Goal: Navigation & Orientation: Go to known website

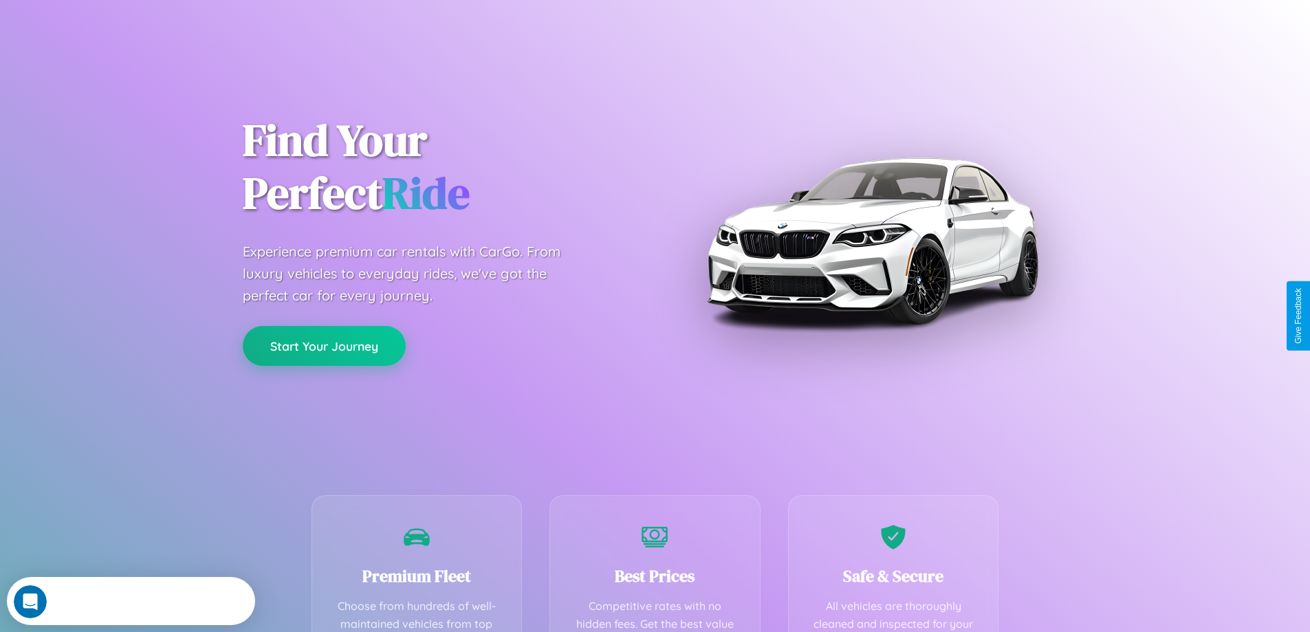
click at [324, 346] on button "Start Your Journey" at bounding box center [324, 346] width 163 height 40
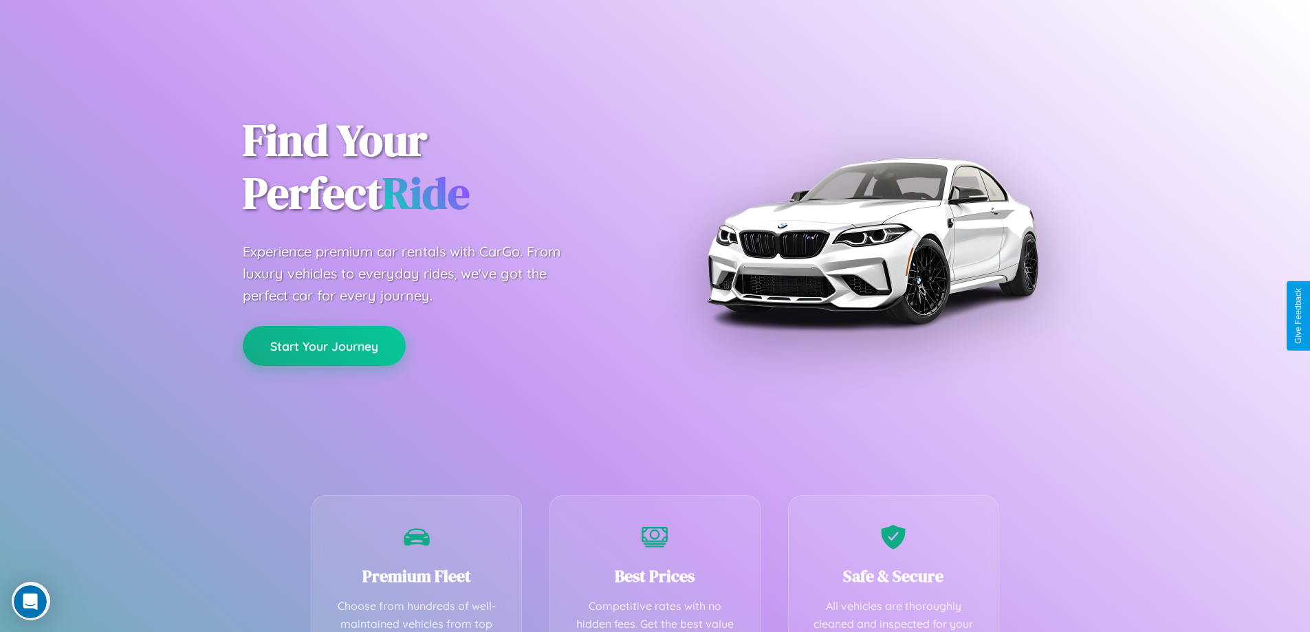
click at [324, 345] on button "Start Your Journey" at bounding box center [324, 346] width 163 height 40
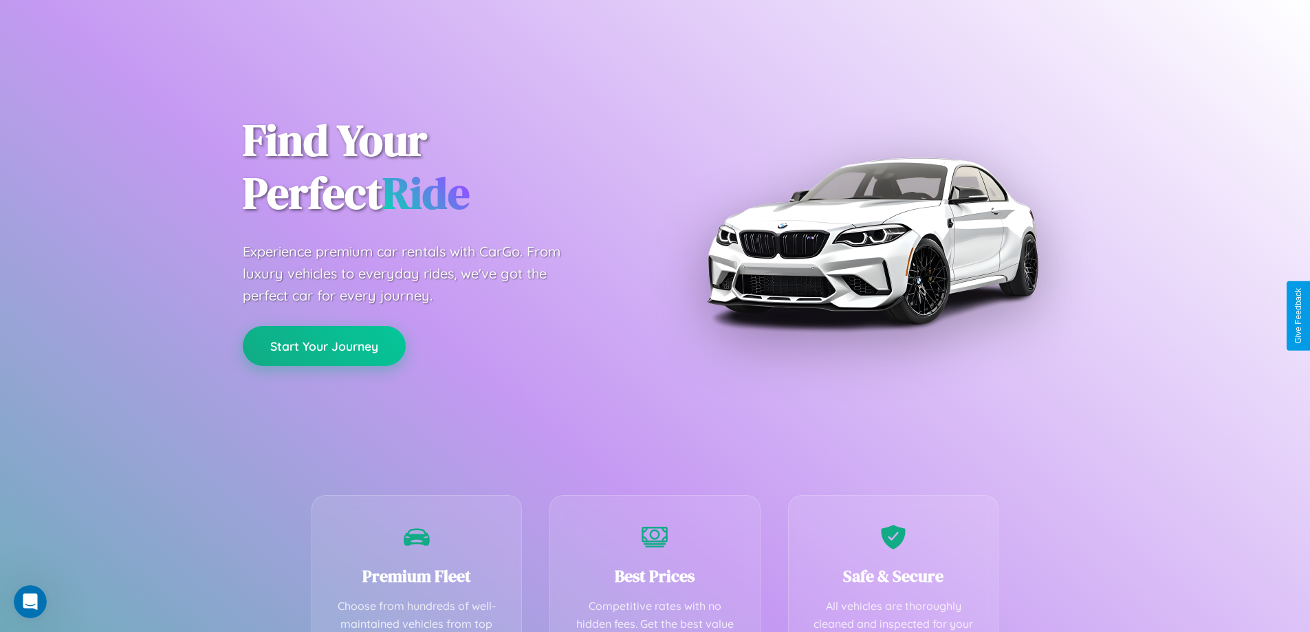
click at [324, 345] on button "Start Your Journey" at bounding box center [324, 346] width 163 height 40
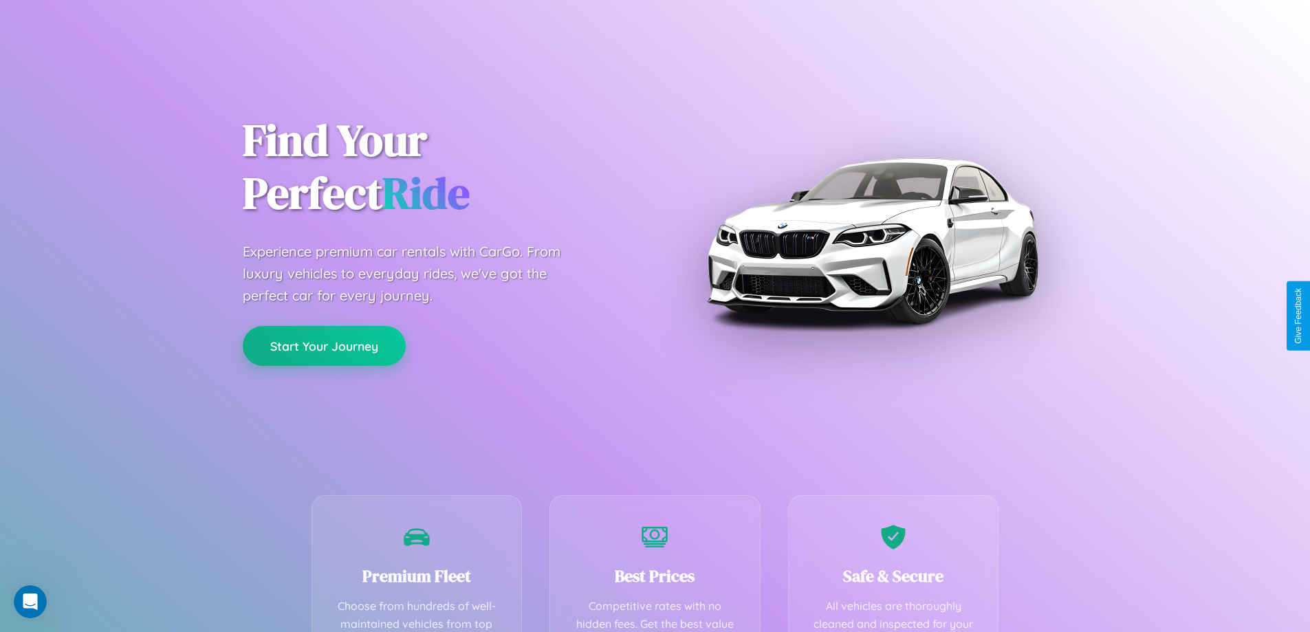
click at [324, 345] on button "Start Your Journey" at bounding box center [324, 346] width 163 height 40
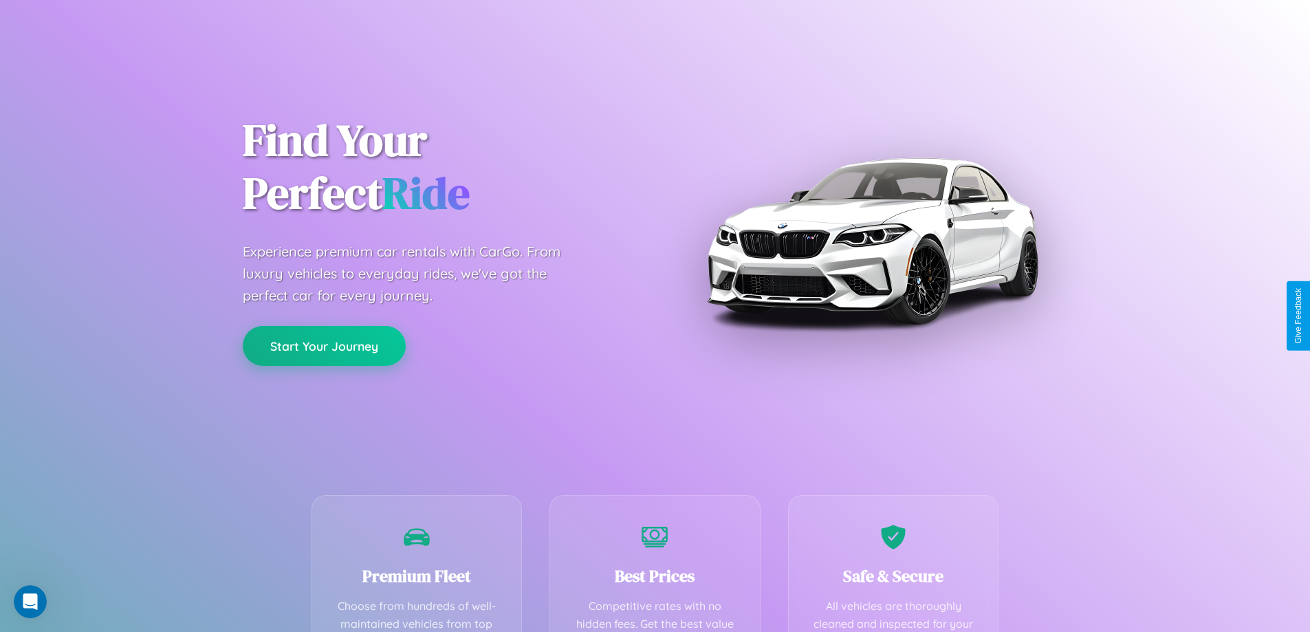
click at [324, 345] on button "Start Your Journey" at bounding box center [324, 346] width 163 height 40
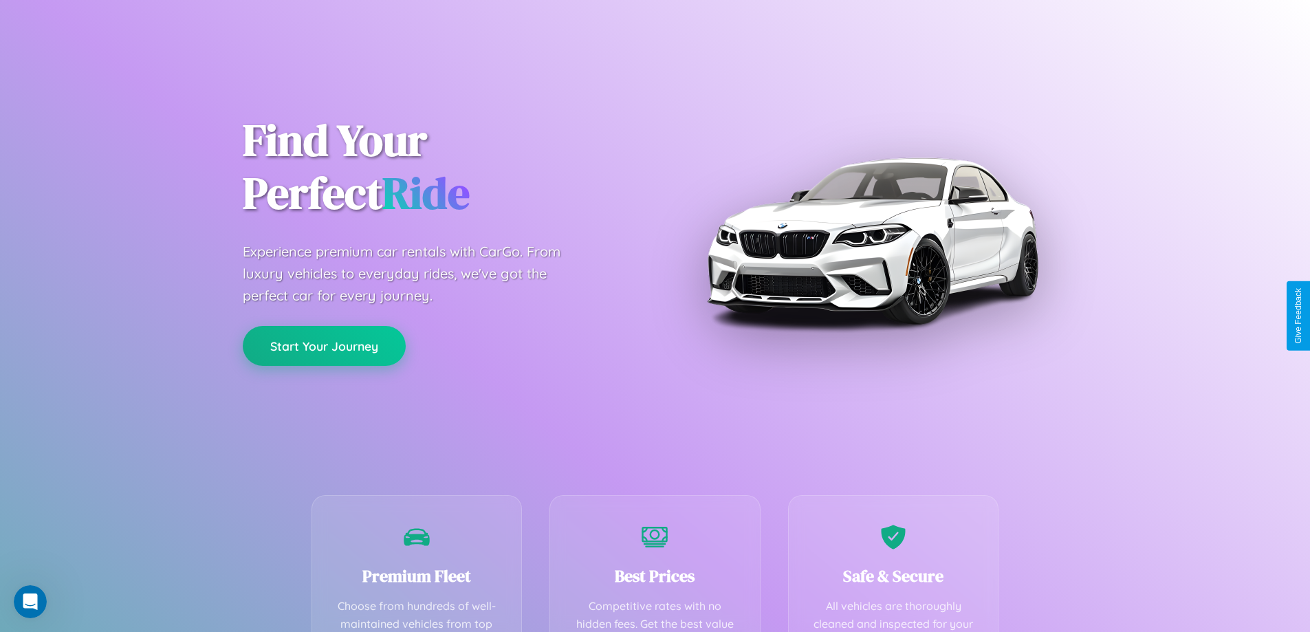
click at [324, 345] on button "Start Your Journey" at bounding box center [324, 346] width 163 height 40
